Goal: Information Seeking & Learning: Find specific fact

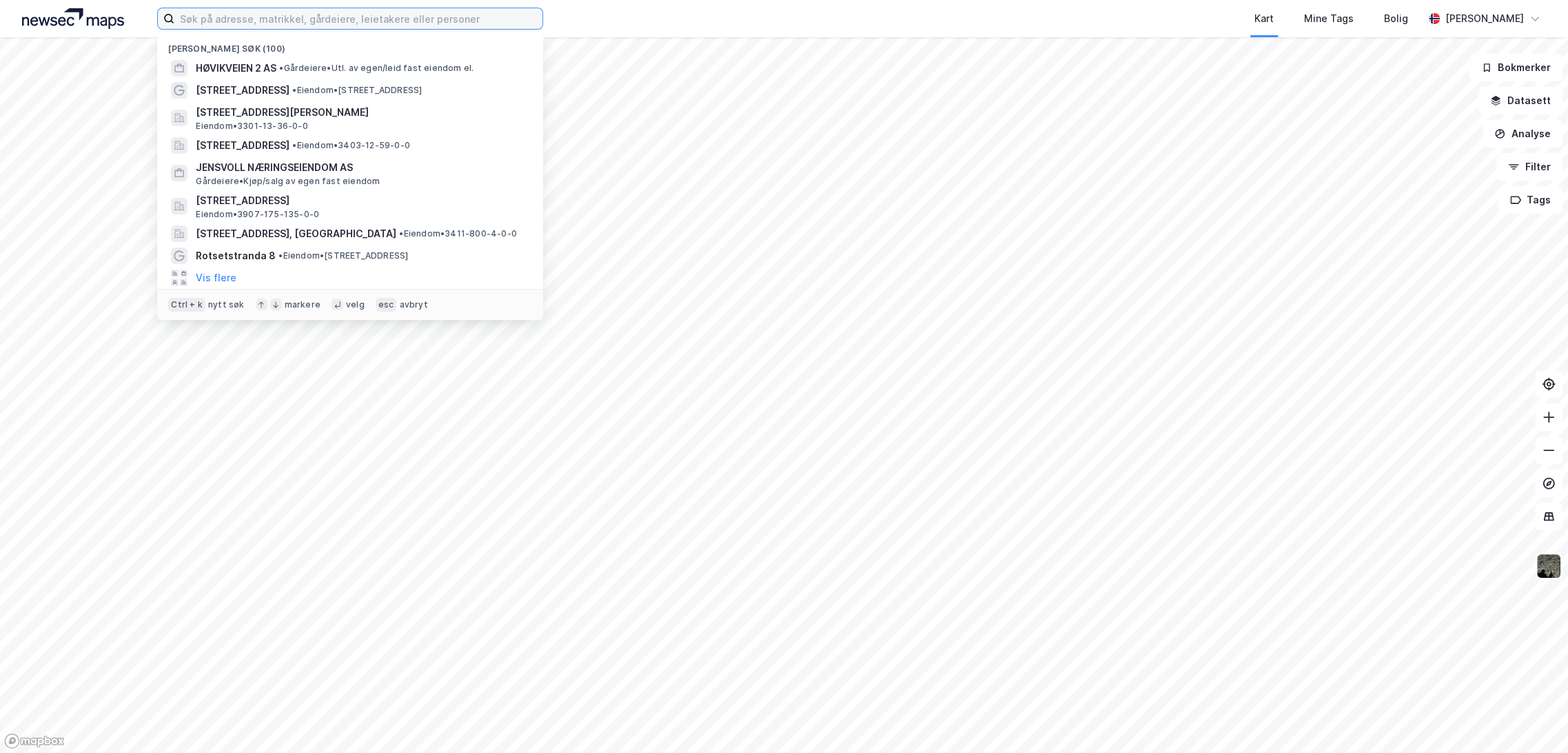
click at [293, 21] on input at bounding box center [358, 19] width 368 height 21
paste input "[PERSON_NAME]"
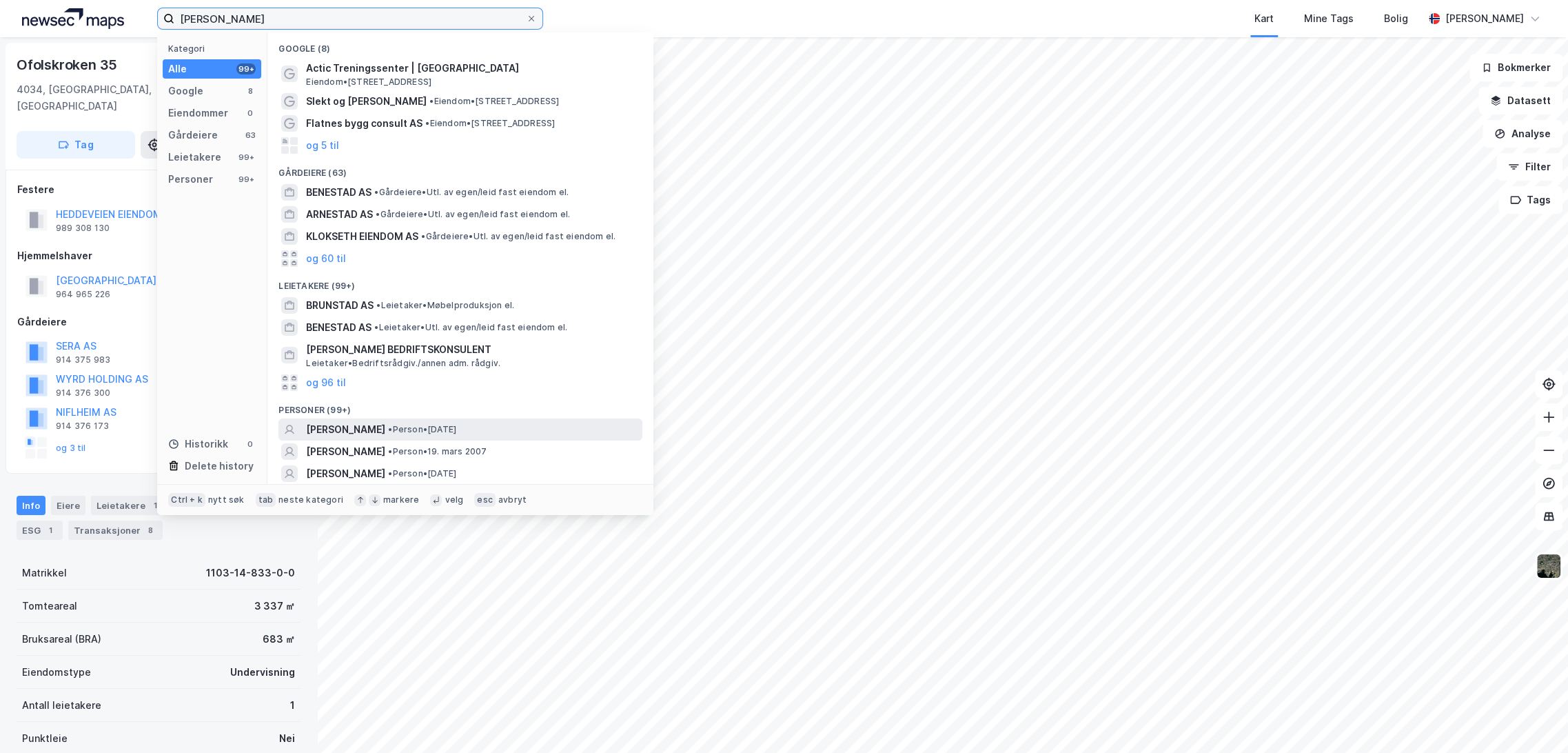
type input "[PERSON_NAME]"
click at [385, 426] on span "[PERSON_NAME]" at bounding box center [346, 429] width 80 height 16
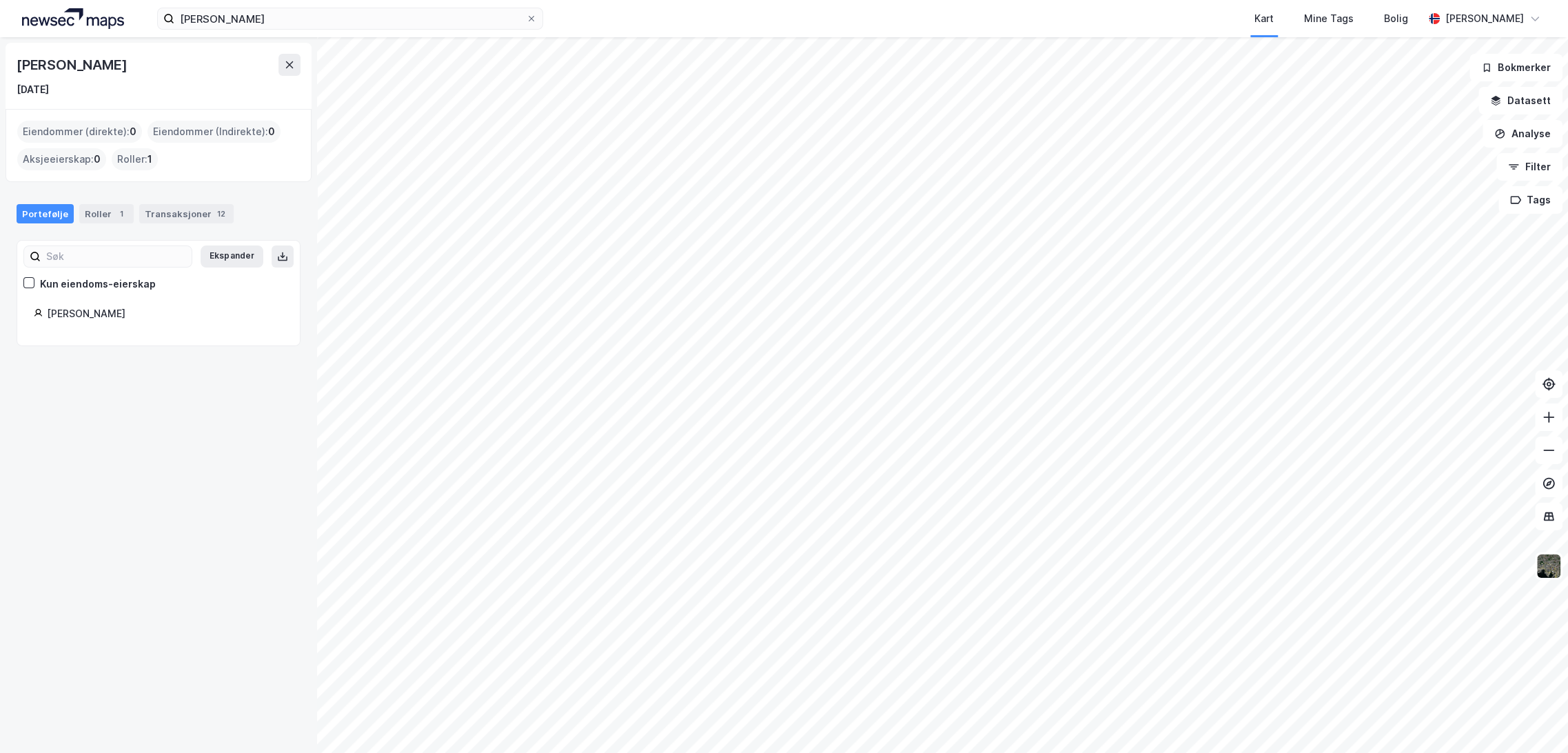
click at [93, 278] on div "Kun eiendoms-eierskap" at bounding box center [98, 283] width 116 height 16
click at [185, 214] on div "Transaksjoner 12" at bounding box center [187, 213] width 95 height 19
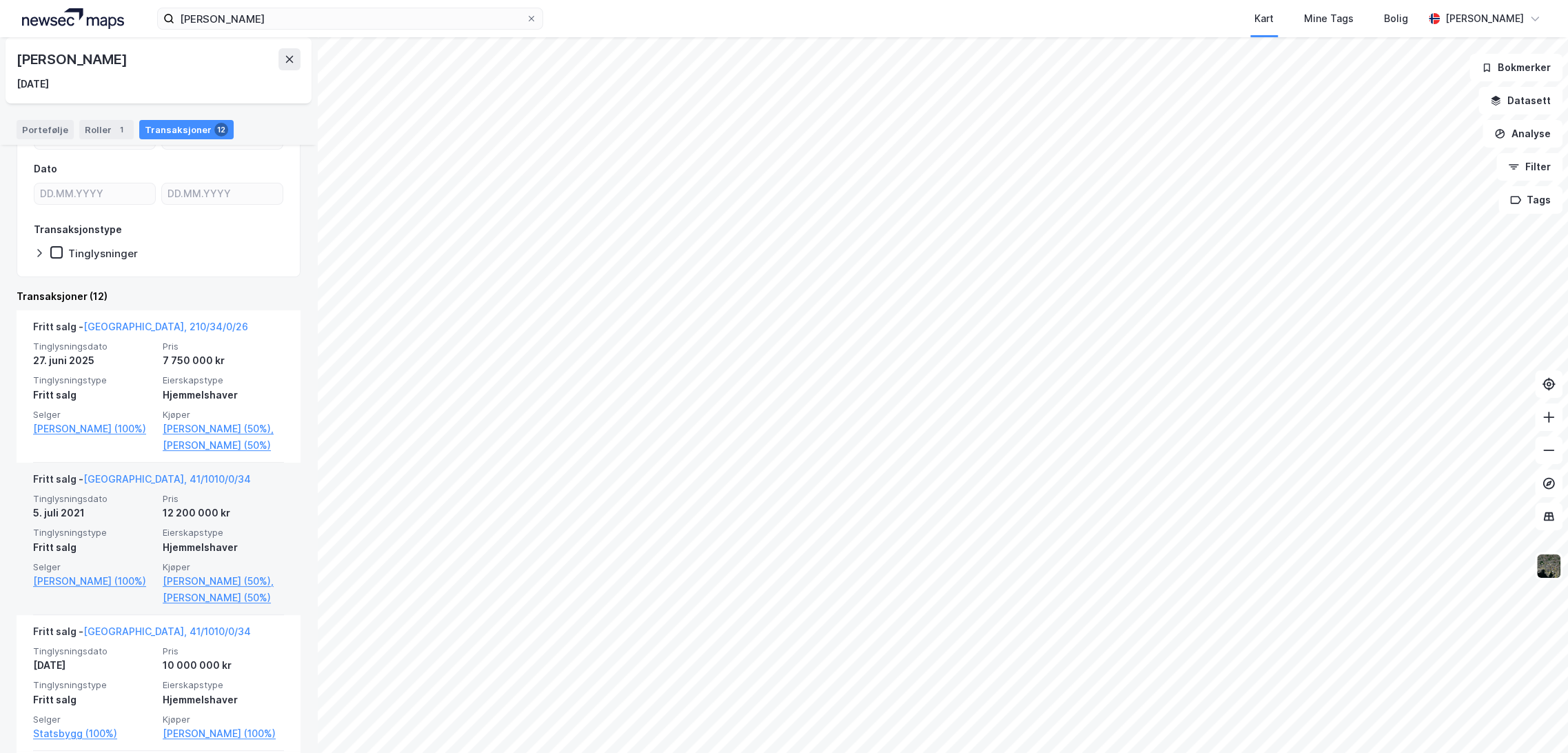
scroll to position [153, 0]
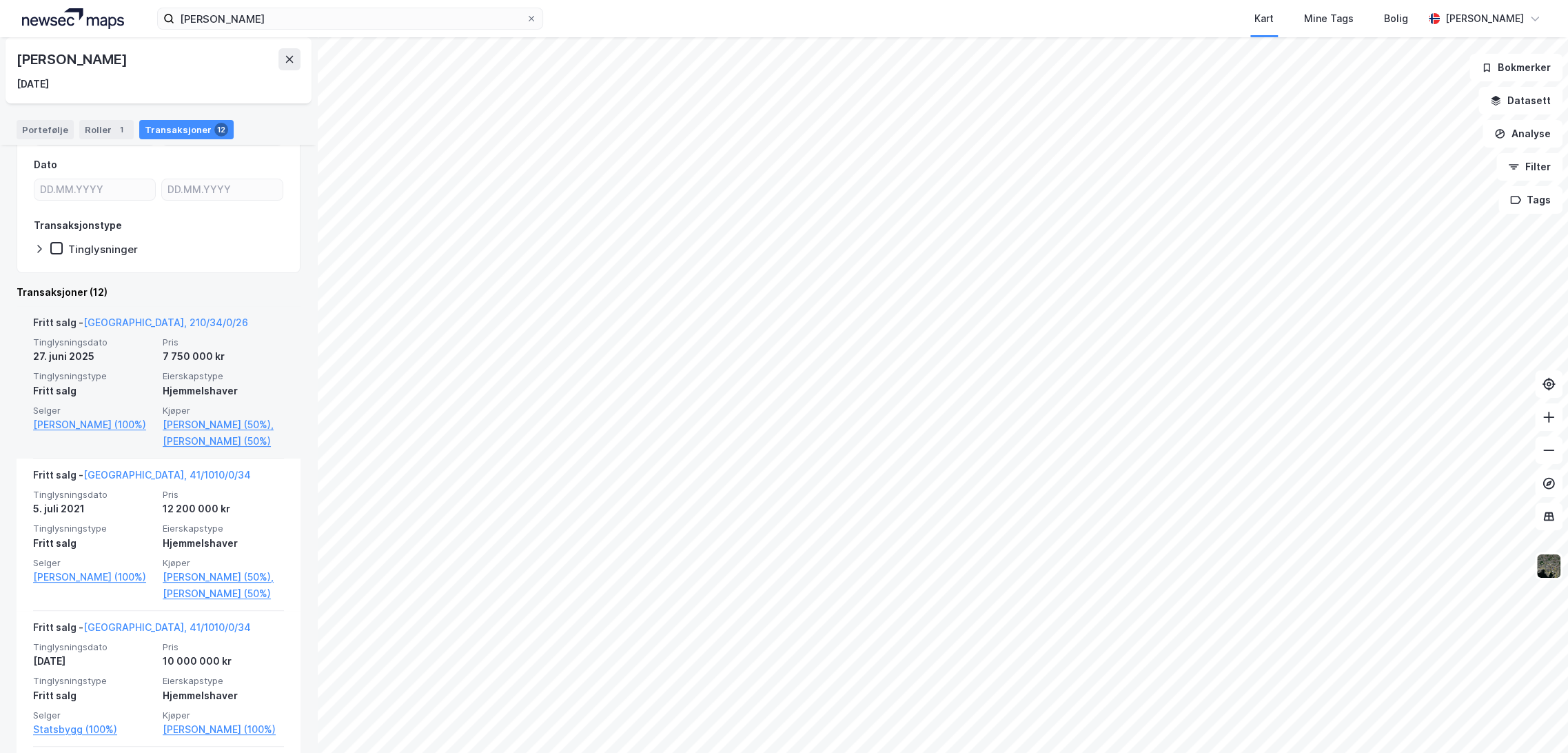
click at [153, 353] on div "Tinglysningsdato [DATE] Pris 7 750 000 kr Tinglysningstype Fritt salg Eierskaps…" at bounding box center [158, 392] width 251 height 113
click at [131, 325] on link "[GEOGRAPHIC_DATA], 210/34/0/26" at bounding box center [166, 322] width 165 height 11
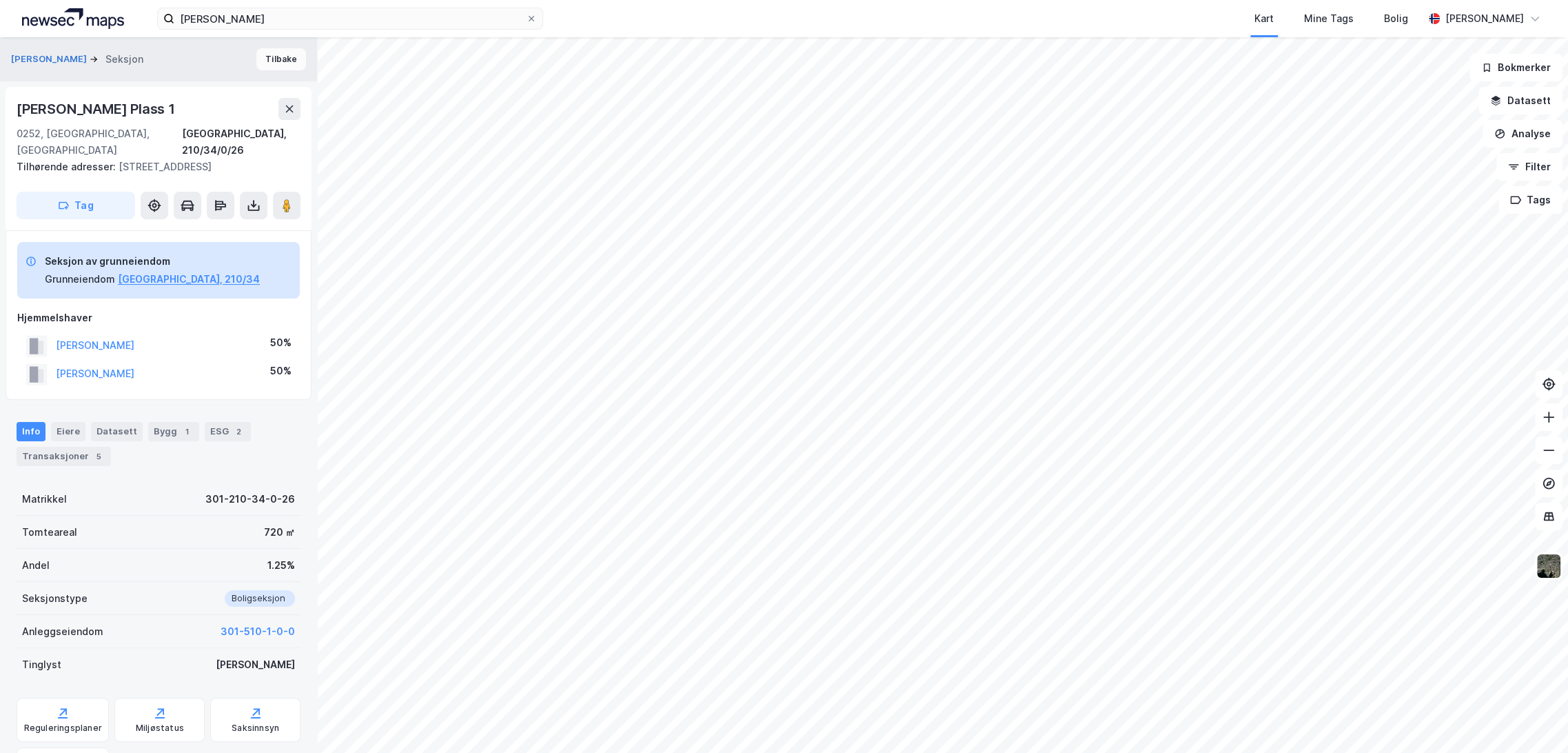
click at [280, 61] on button "Tilbake" at bounding box center [281, 59] width 49 height 22
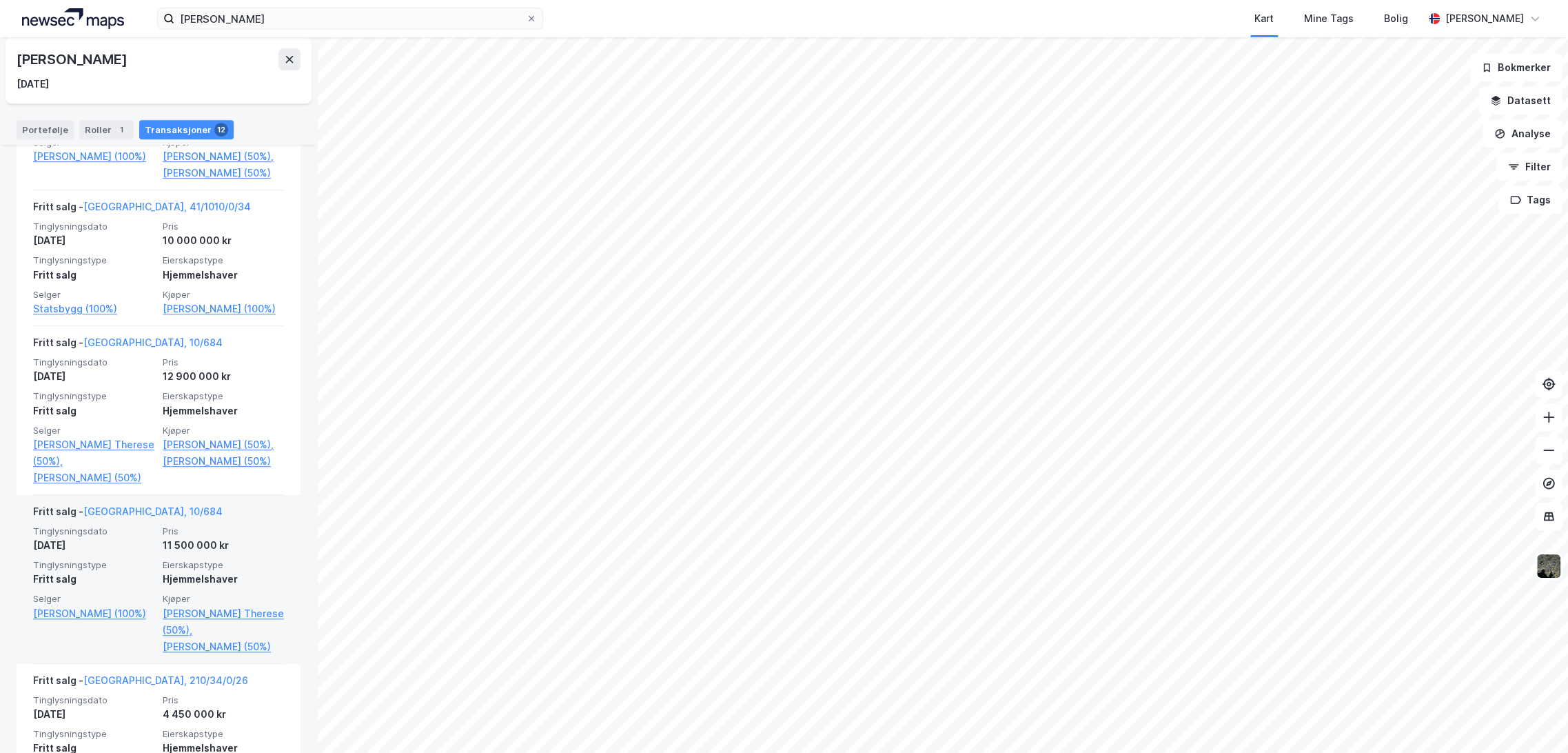
scroll to position [612, 0]
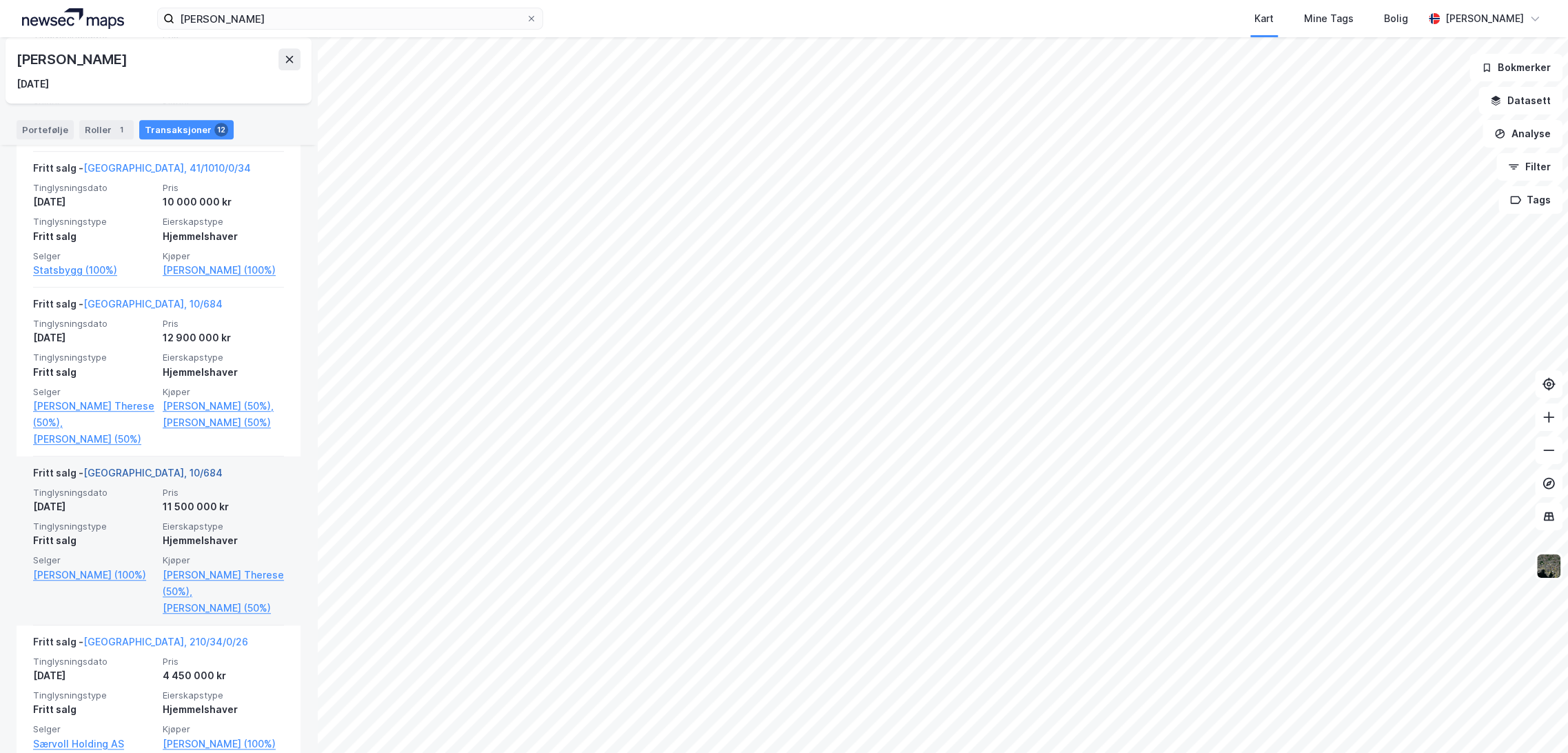
click at [138, 478] on link "[GEOGRAPHIC_DATA], 10/684" at bounding box center [152, 473] width 139 height 11
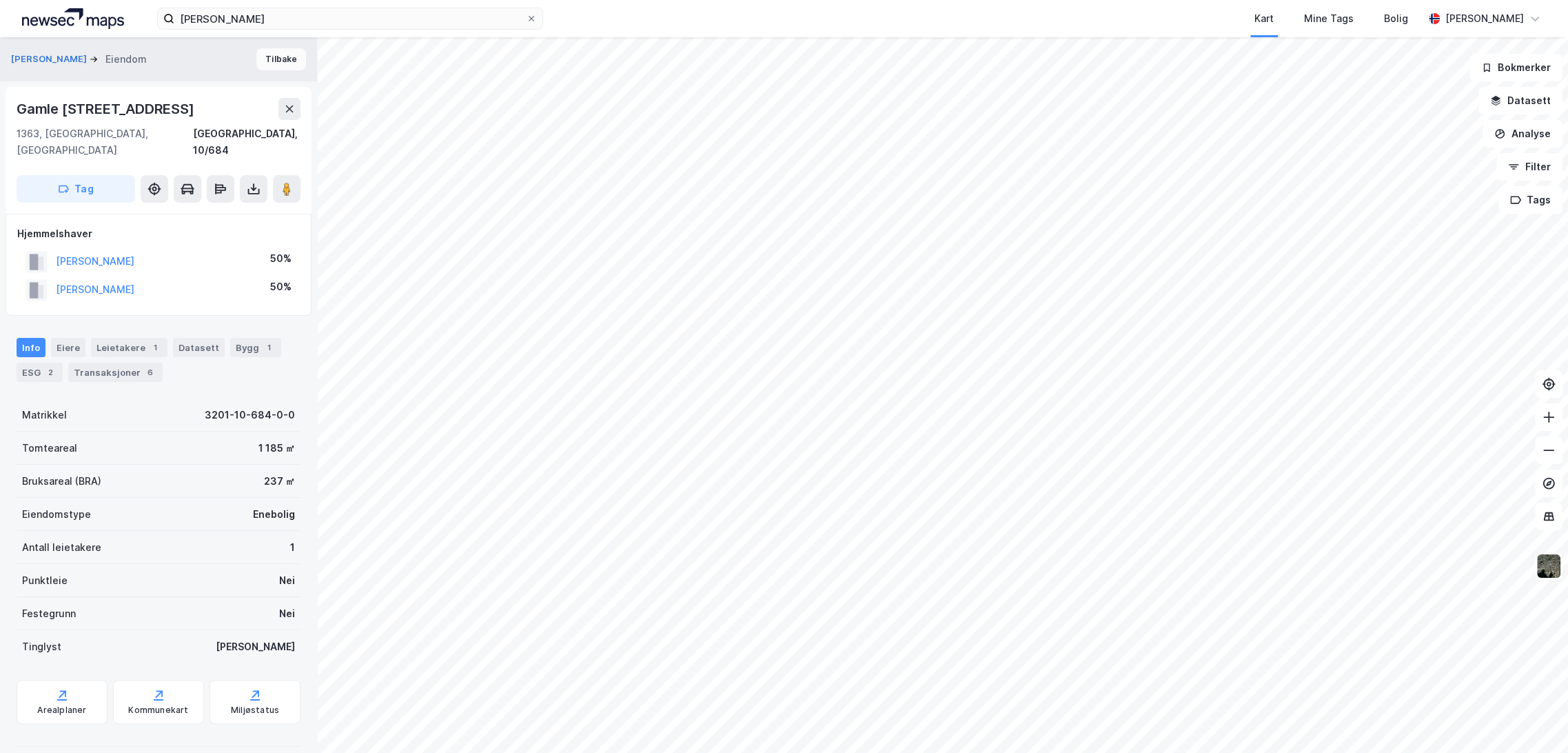
click at [275, 54] on button "Tilbake" at bounding box center [281, 59] width 49 height 22
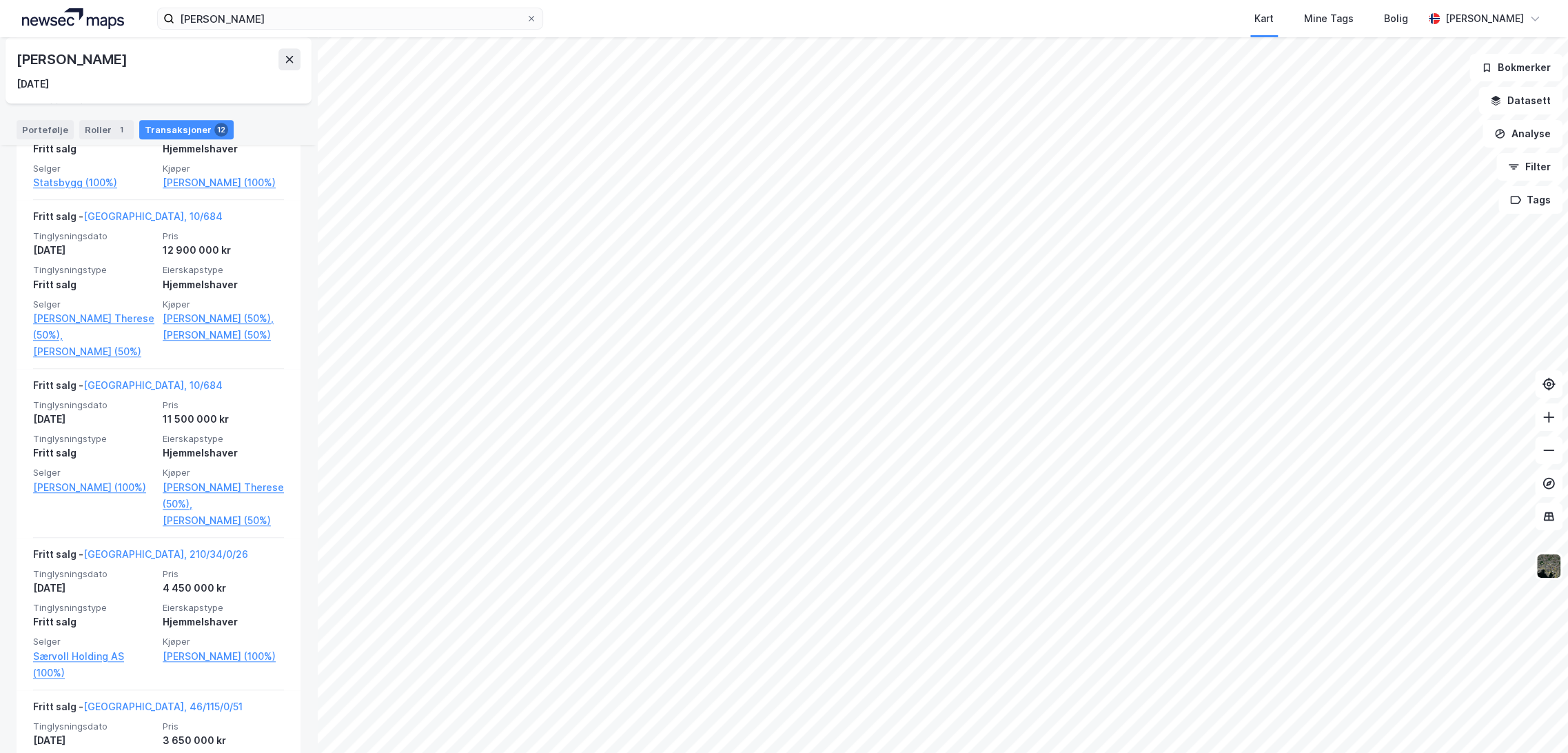
scroll to position [639, 0]
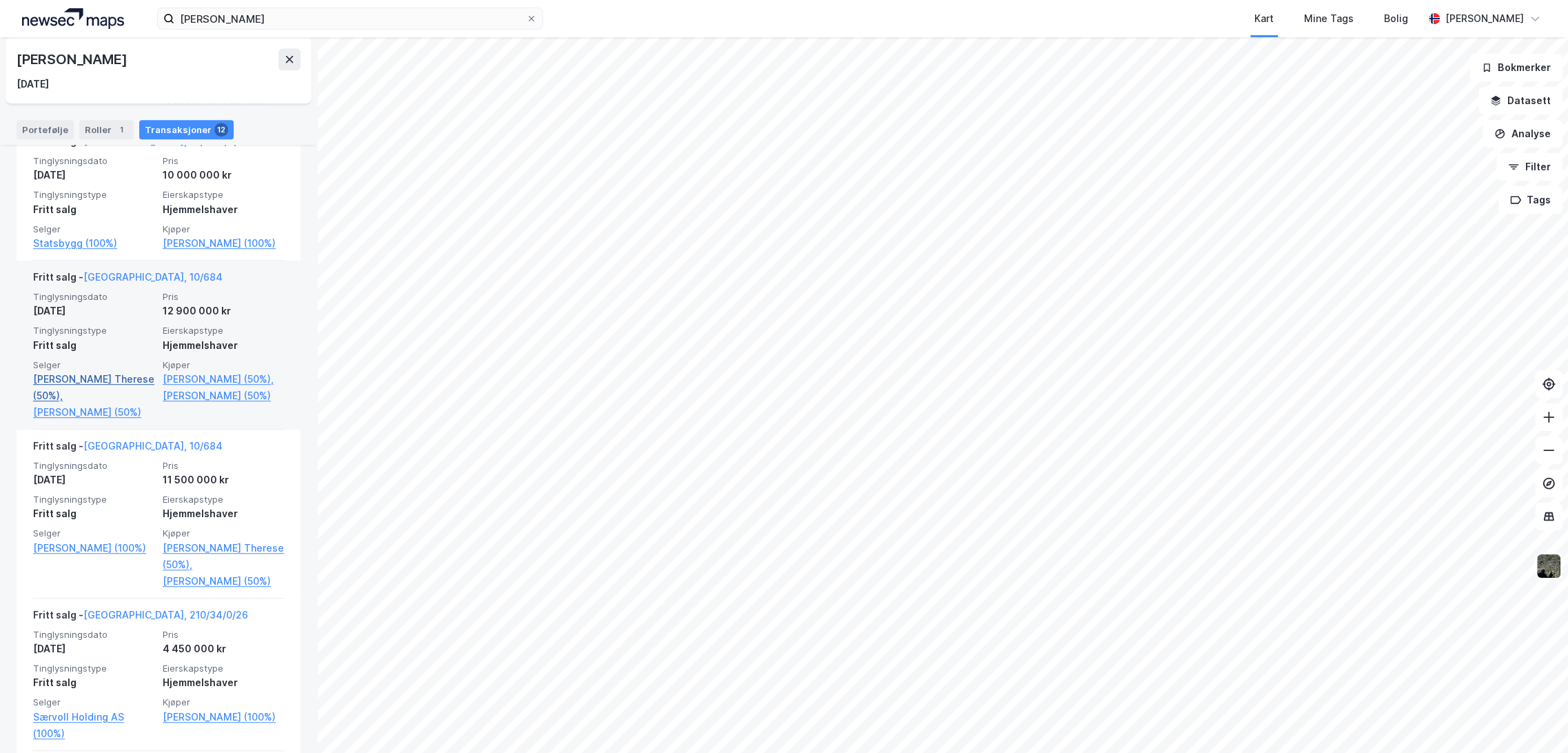
click at [91, 404] on link "[PERSON_NAME] Therese (50%)," at bounding box center [94, 387] width 121 height 33
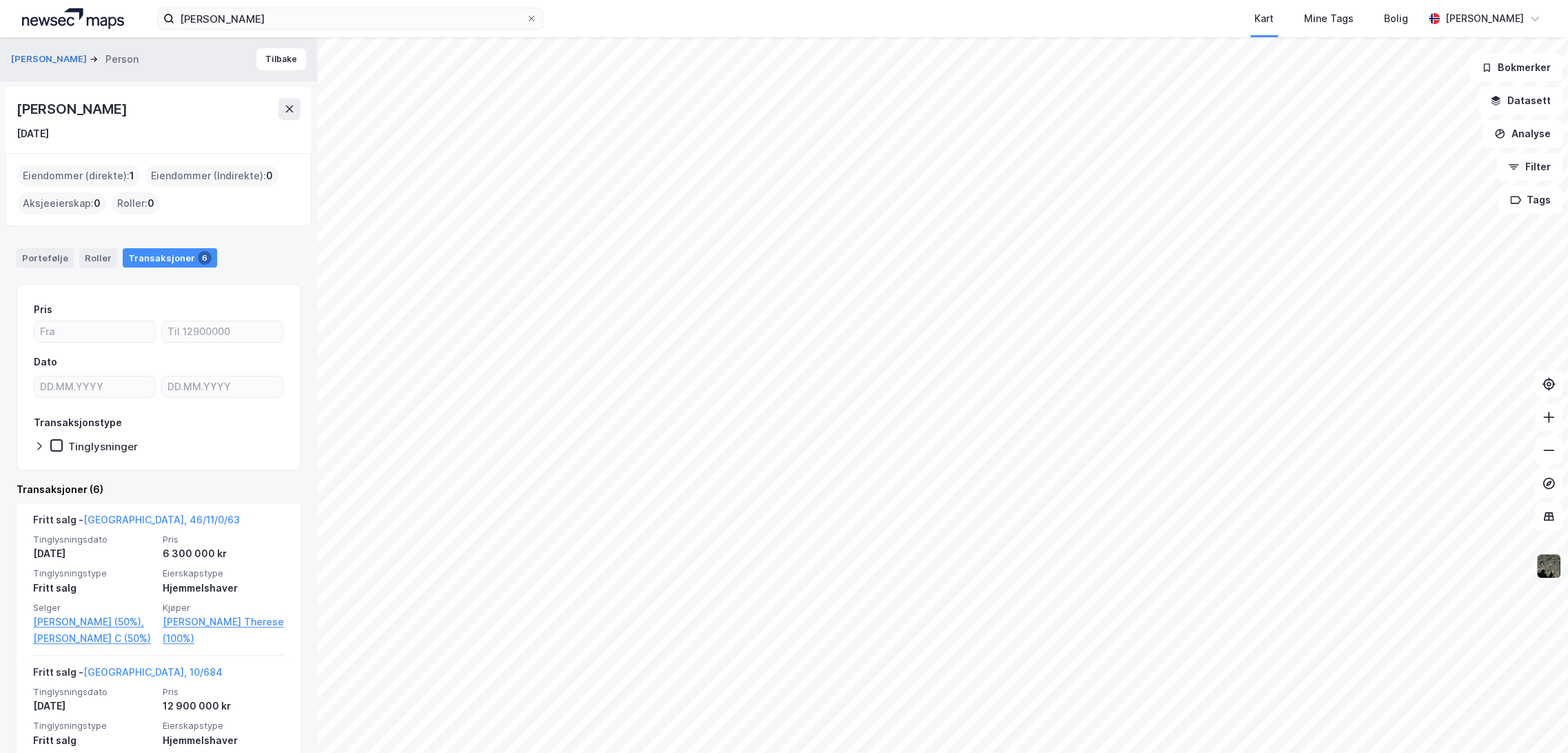
drag, startPoint x: 16, startPoint y: 109, endPoint x: 185, endPoint y: 113, distance: 169.0
click at [185, 113] on div "[PERSON_NAME]" at bounding box center [158, 108] width 284 height 22
copy div "[PERSON_NAME]"
